Goal: Navigation & Orientation: Find specific page/section

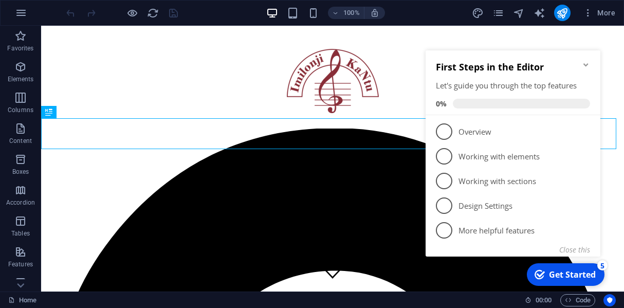
scroll to position [234, 0]
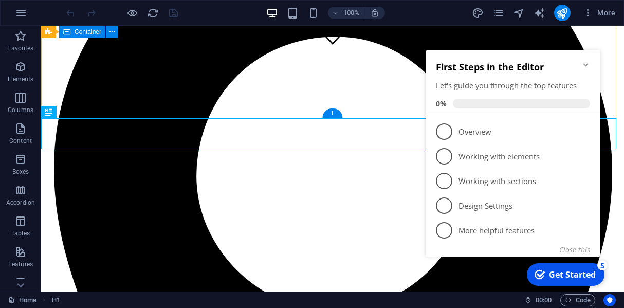
drag, startPoint x: 400, startPoint y: 95, endPoint x: 393, endPoint y: 93, distance: 7.9
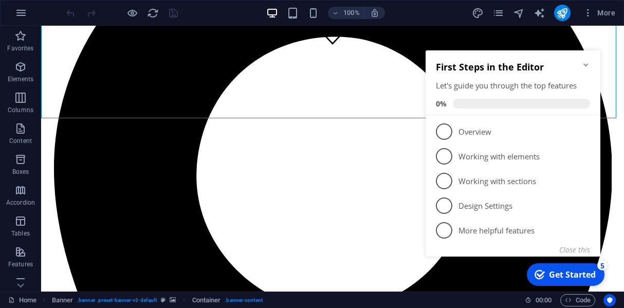
click at [585, 66] on icon "Minimize checklist" at bounding box center [586, 65] width 8 height 8
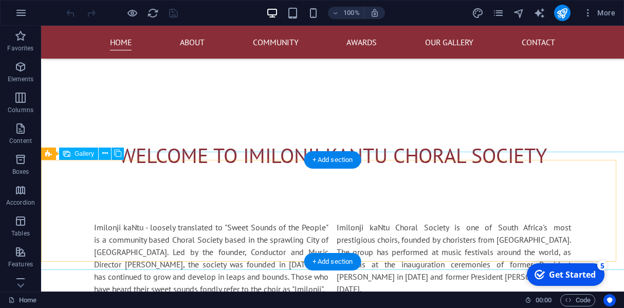
scroll to position [401, 0]
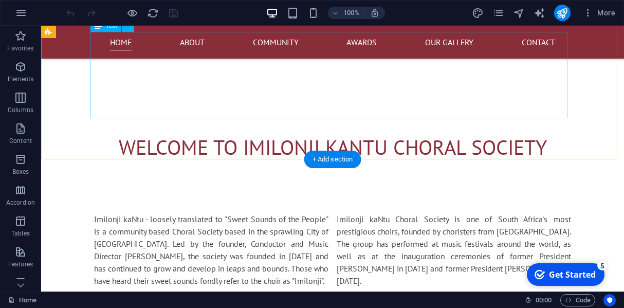
click at [327, 213] on div "Imilonji kaNtu - loosely translated to "Sweet Sounds of the People" is a commun…" at bounding box center [332, 256] width 477 height 86
click at [323, 213] on div "Imilonji kaNtu - loosely translated to "Sweet Sounds of the People" is a commun…" at bounding box center [332, 256] width 477 height 86
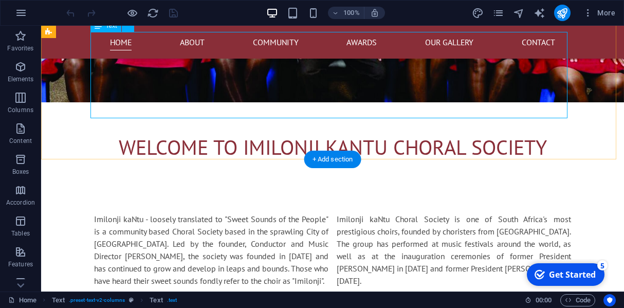
click at [247, 213] on div "Imilonji kaNtu - loosely translated to "Sweet Sounds of the People" is a commun…" at bounding box center [332, 256] width 477 height 86
click at [324, 213] on div "Imilonji kaNtu - loosely translated to "Sweet Sounds of the People" is a commun…" at bounding box center [332, 256] width 477 height 86
click at [322, 213] on div "Imilonji kaNtu - loosely translated to "Sweet Sounds of the People" is a commun…" at bounding box center [332, 256] width 477 height 86
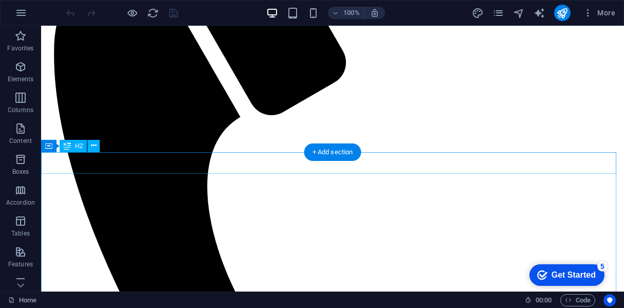
scroll to position [1119, 0]
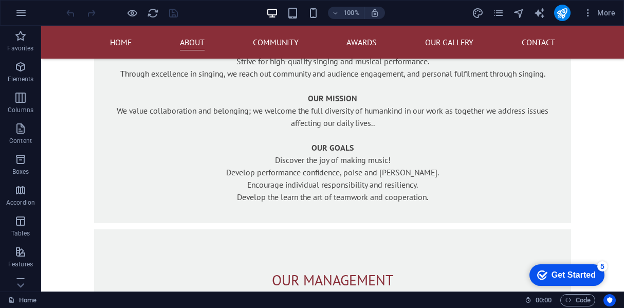
click at [583, 274] on div "Get Started" at bounding box center [573, 274] width 44 height 9
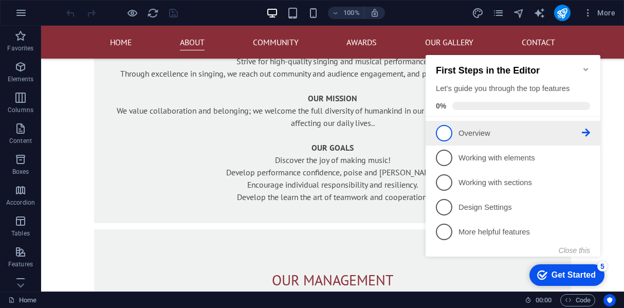
click at [445, 134] on span "1" at bounding box center [444, 133] width 16 height 16
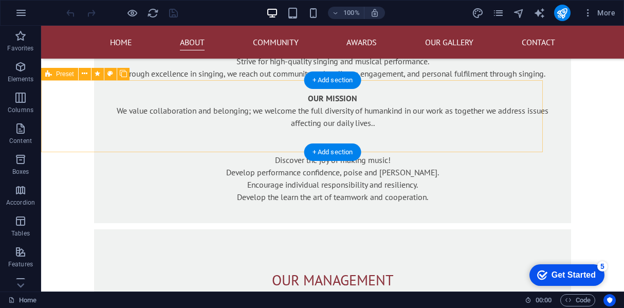
scroll to position [0, 0]
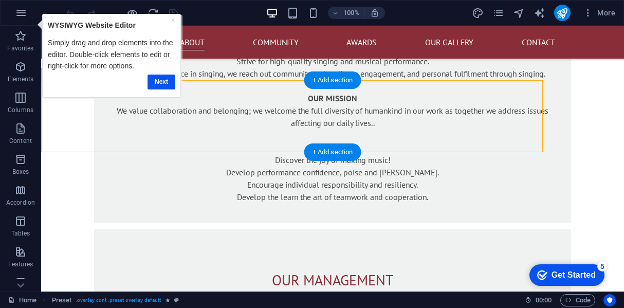
drag, startPoint x: 288, startPoint y: 120, endPoint x: 298, endPoint y: 112, distance: 13.1
drag, startPoint x: 412, startPoint y: 118, endPoint x: 404, endPoint y: 117, distance: 7.3
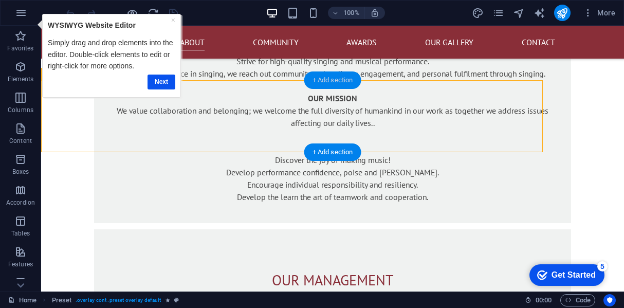
click at [322, 82] on div "+ Add section" at bounding box center [332, 79] width 57 height 17
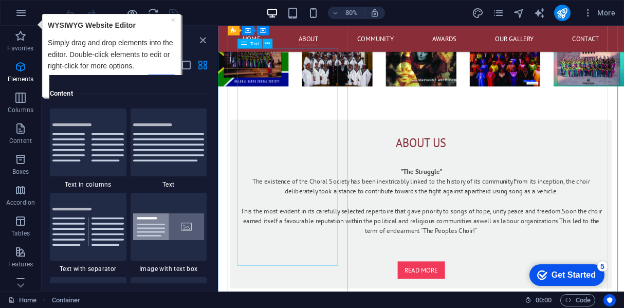
scroll to position [1798, 0]
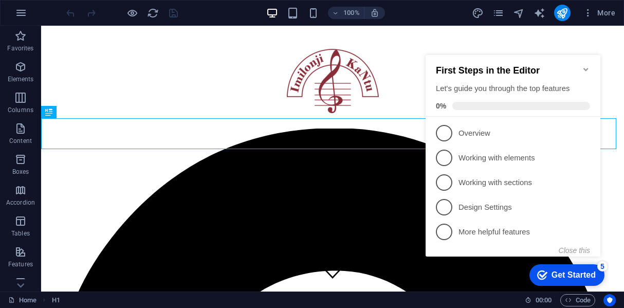
scroll to position [234, 0]
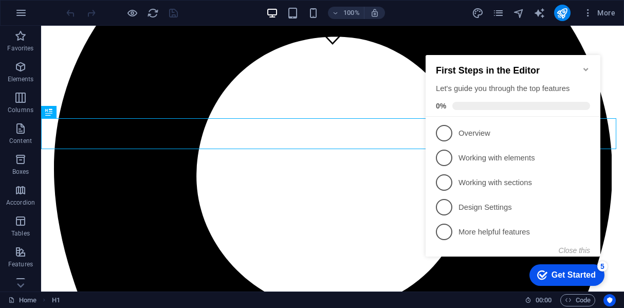
click at [573, 276] on div "Get Started" at bounding box center [573, 274] width 44 height 9
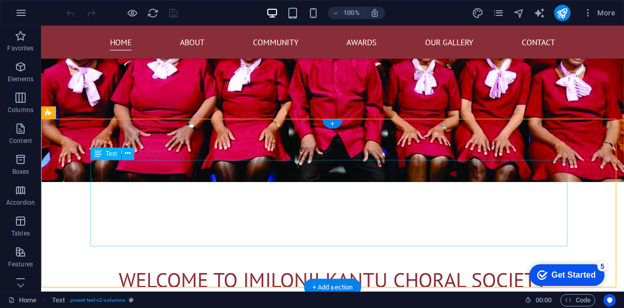
scroll to position [280, 0]
